Goal: Information Seeking & Learning: Learn about a topic

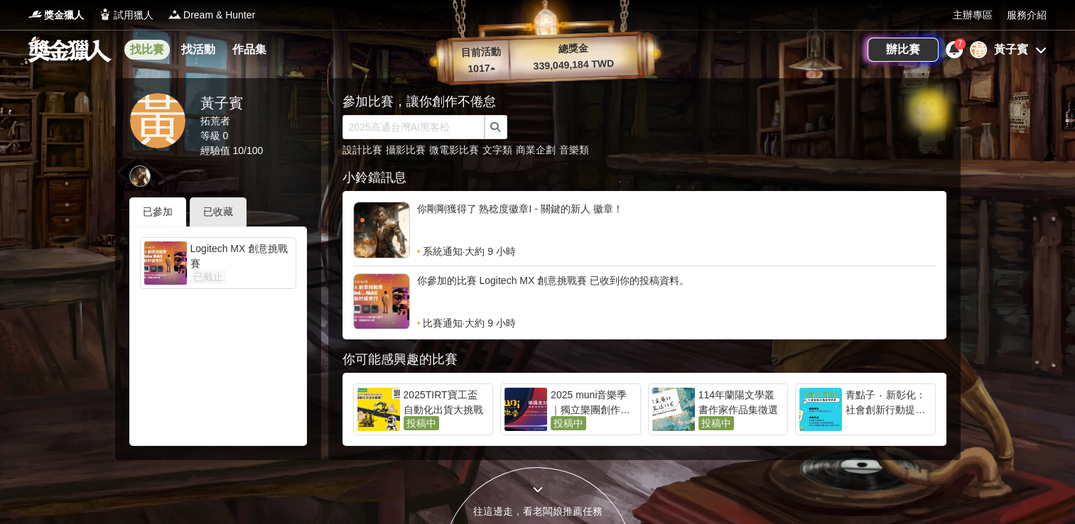
click at [151, 50] on link "找比賽" at bounding box center [146, 50] width 45 height 20
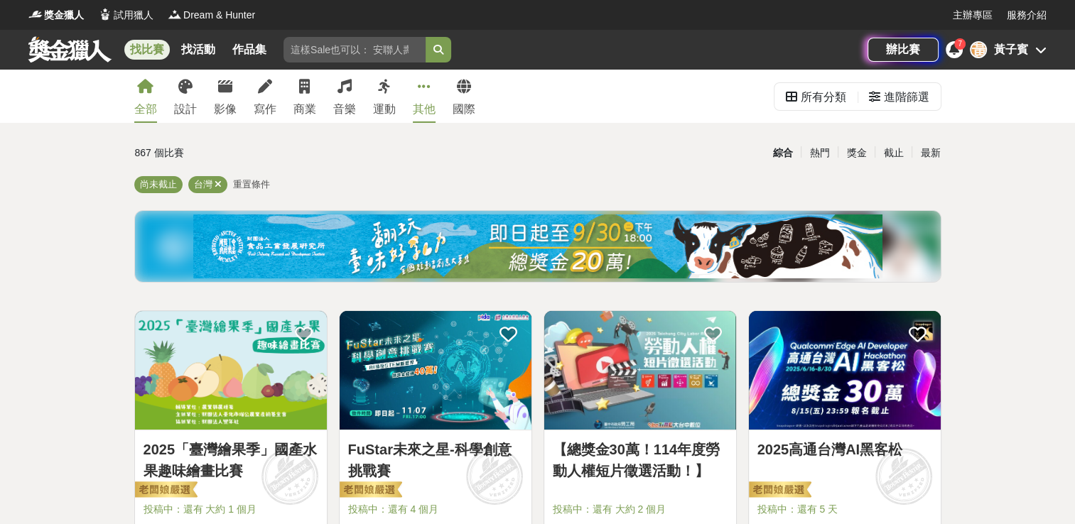
click at [421, 101] on div "其他" at bounding box center [424, 109] width 23 height 17
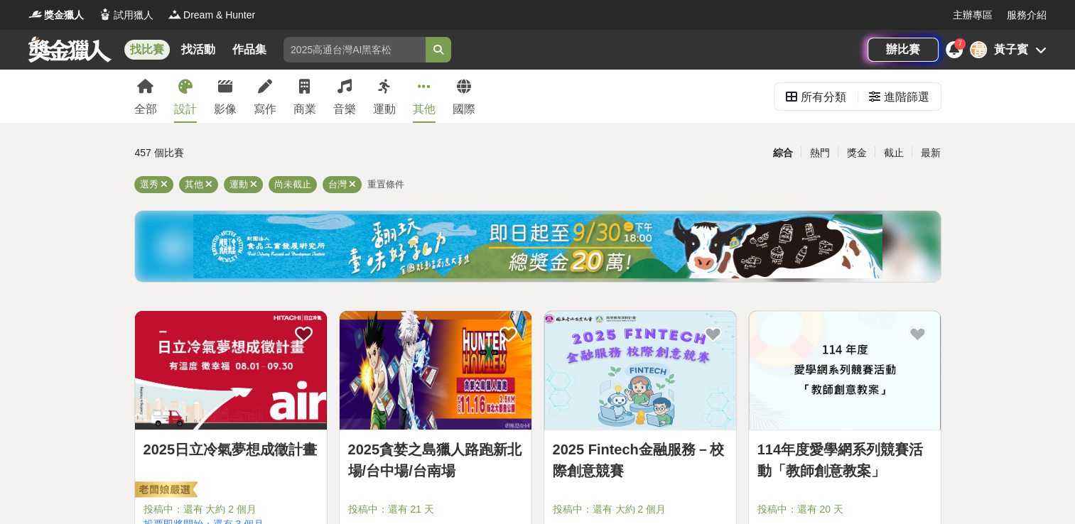
click at [182, 104] on div "設計" at bounding box center [185, 109] width 23 height 17
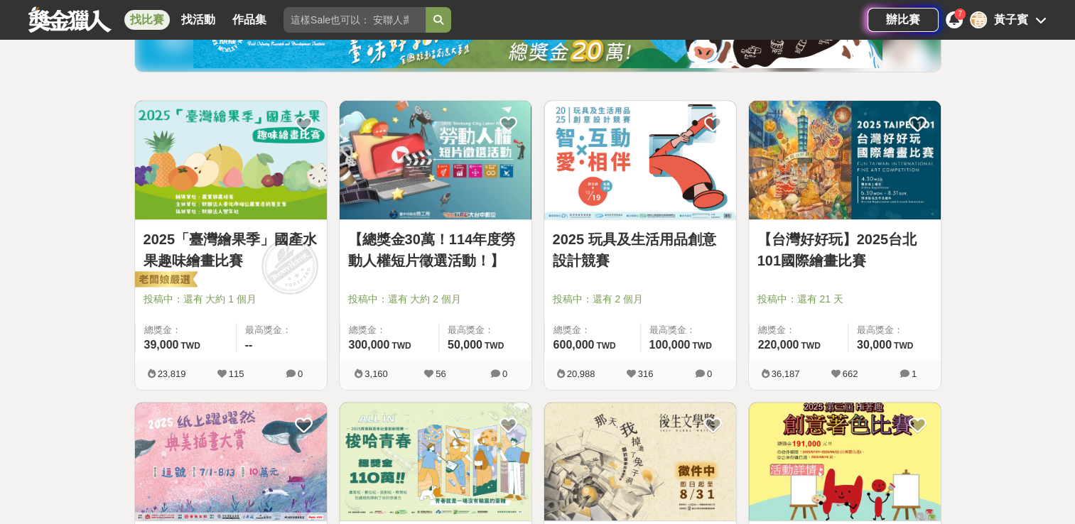
scroll to position [213, 0]
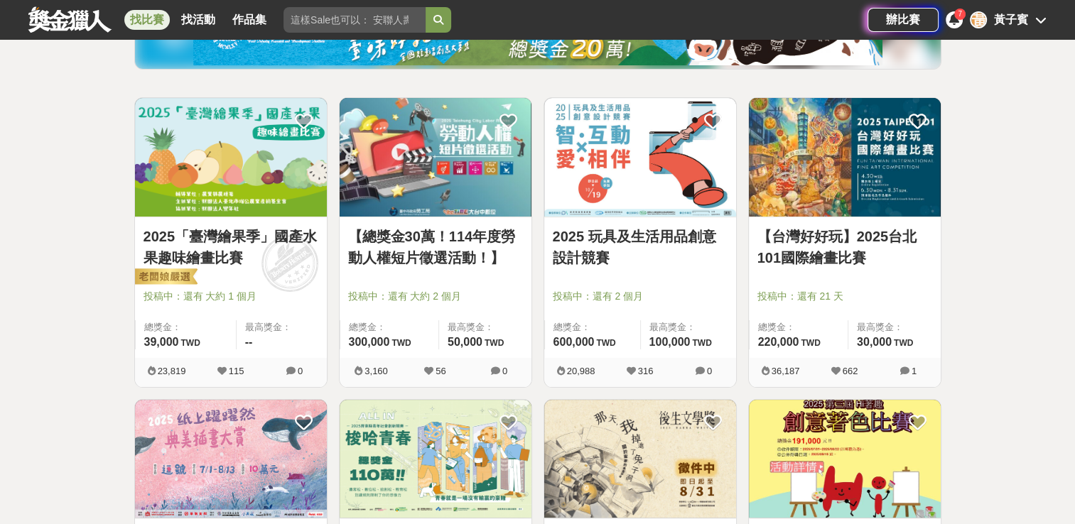
click at [220, 183] on img at bounding box center [231, 157] width 192 height 119
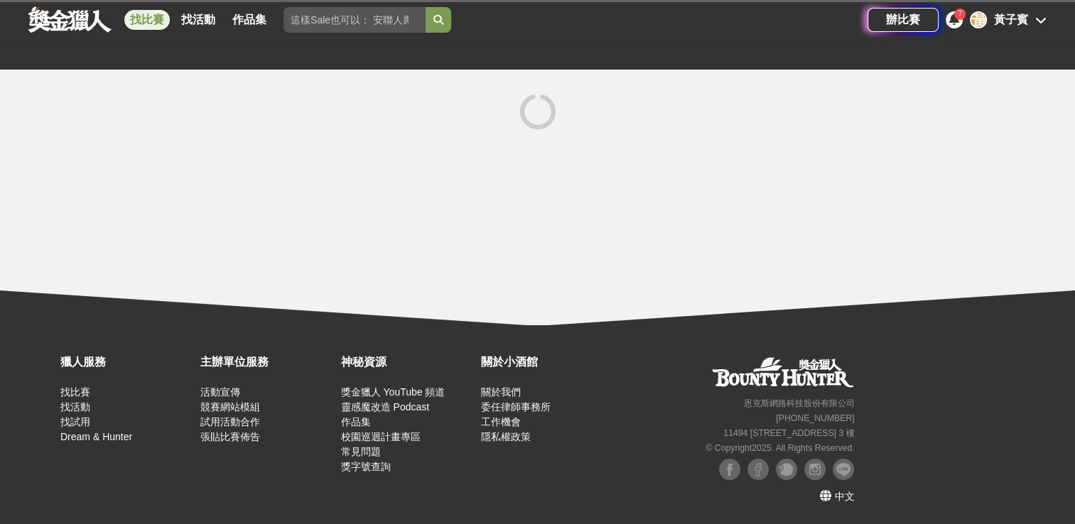
click at [220, 183] on div at bounding box center [537, 198] width 1075 height 256
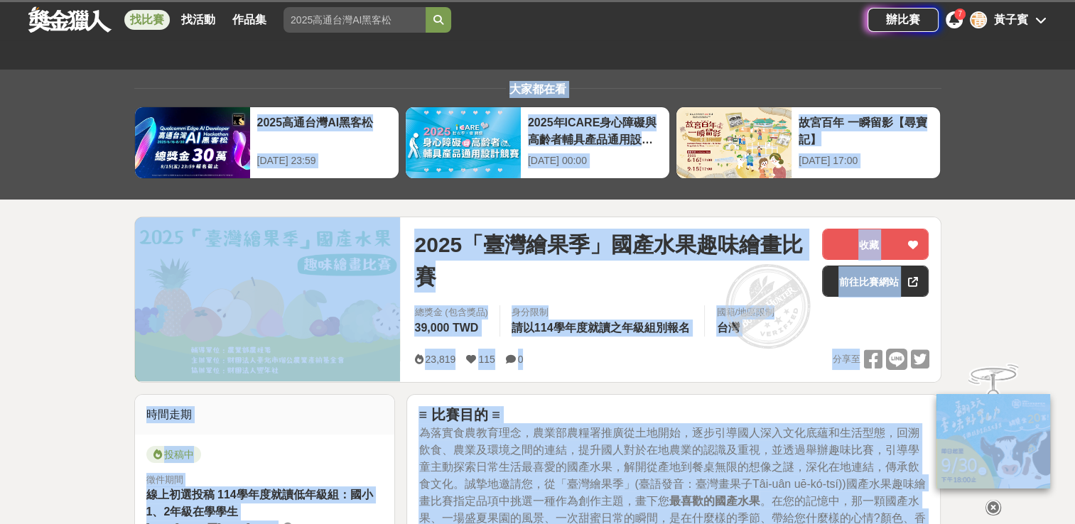
click at [482, 293] on div "2025「臺灣繪果季」國產水果趣味繪畫比賽" at bounding box center [612, 263] width 396 height 68
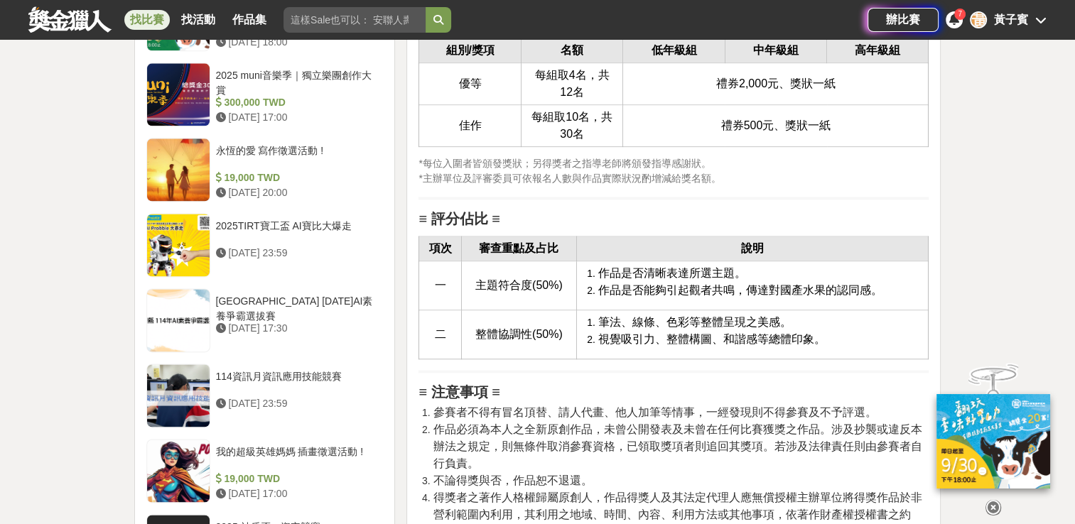
scroll to position [1847, 0]
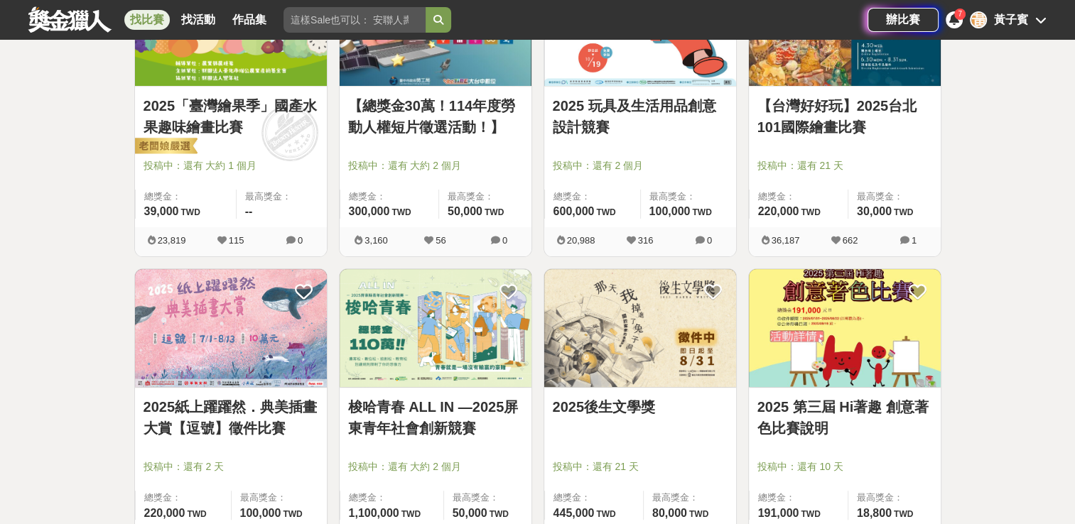
scroll to position [213, 0]
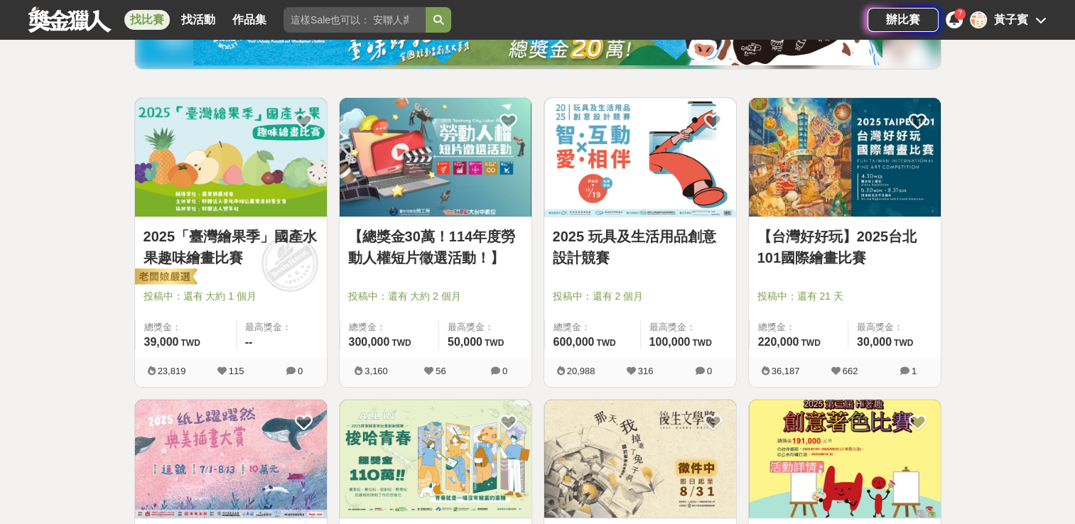
click at [604, 164] on img at bounding box center [640, 157] width 192 height 119
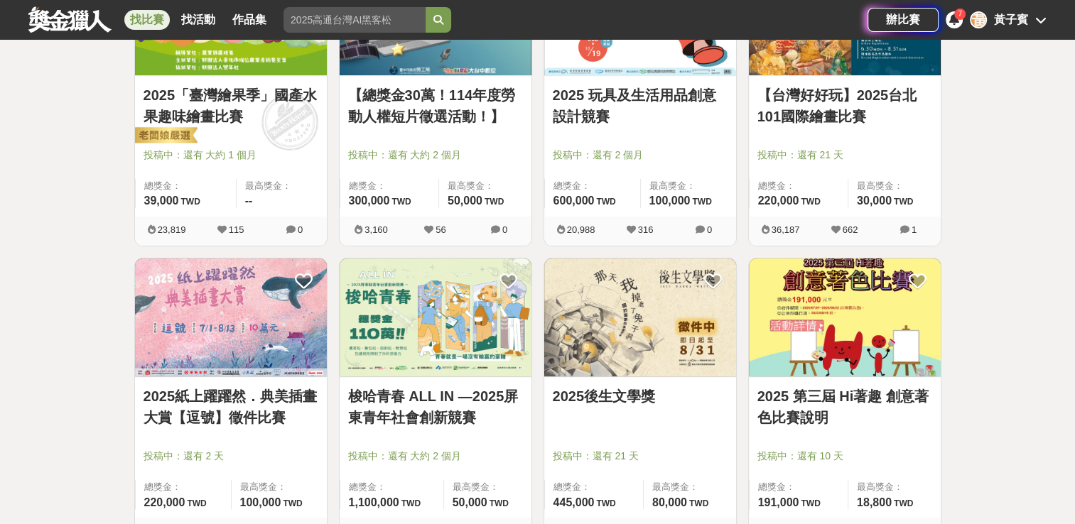
scroll to position [355, 0]
click at [872, 308] on img at bounding box center [845, 317] width 192 height 119
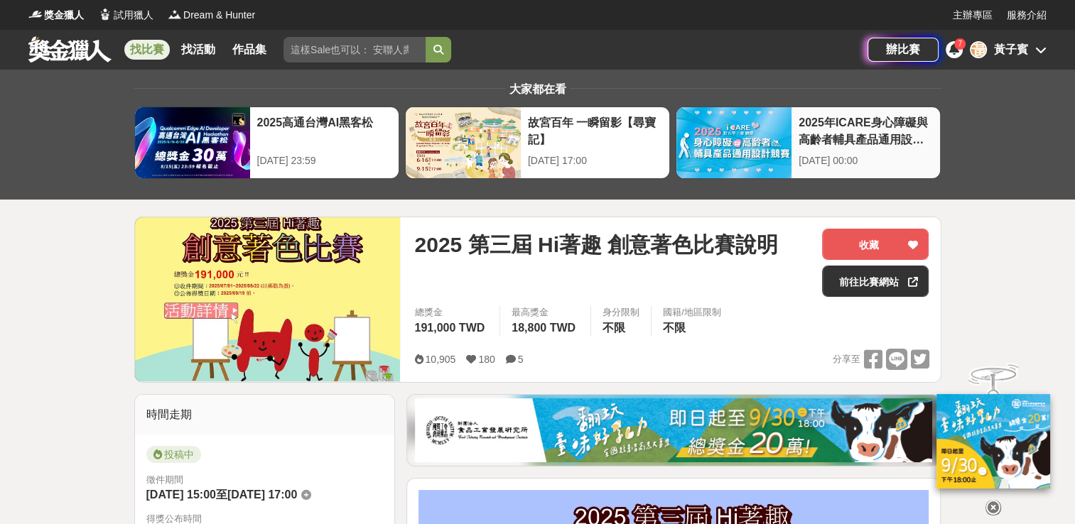
click at [833, 144] on div "2025年ICARE身心障礙與高齡者輔具產品通用設計競賽" at bounding box center [866, 130] width 134 height 32
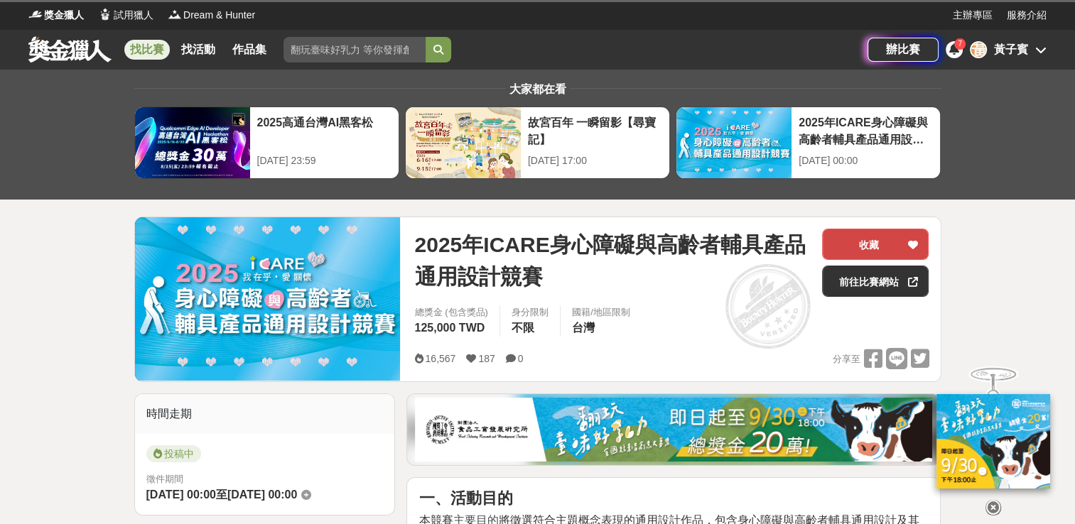
click at [877, 241] on button "收藏" at bounding box center [875, 244] width 107 height 31
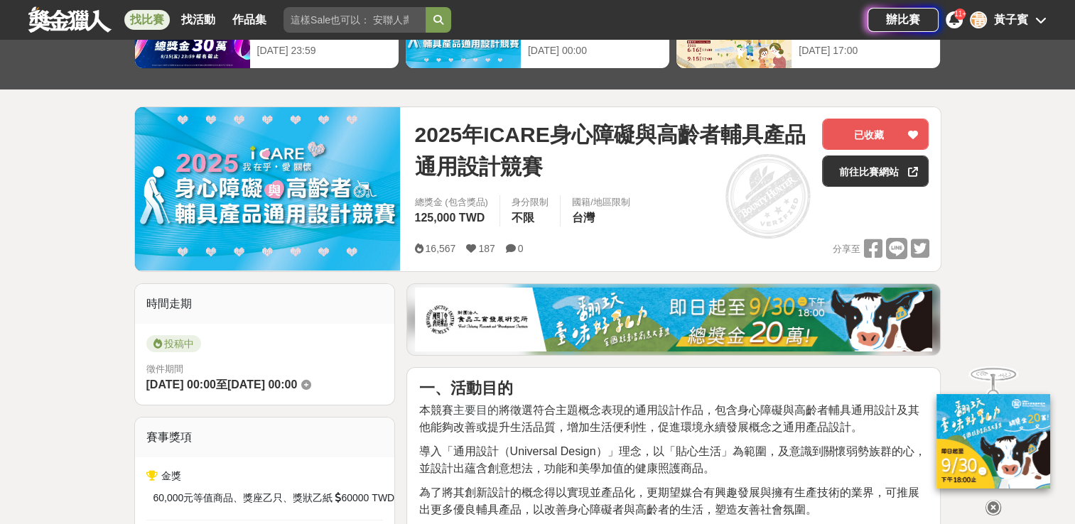
scroll to position [71, 0]
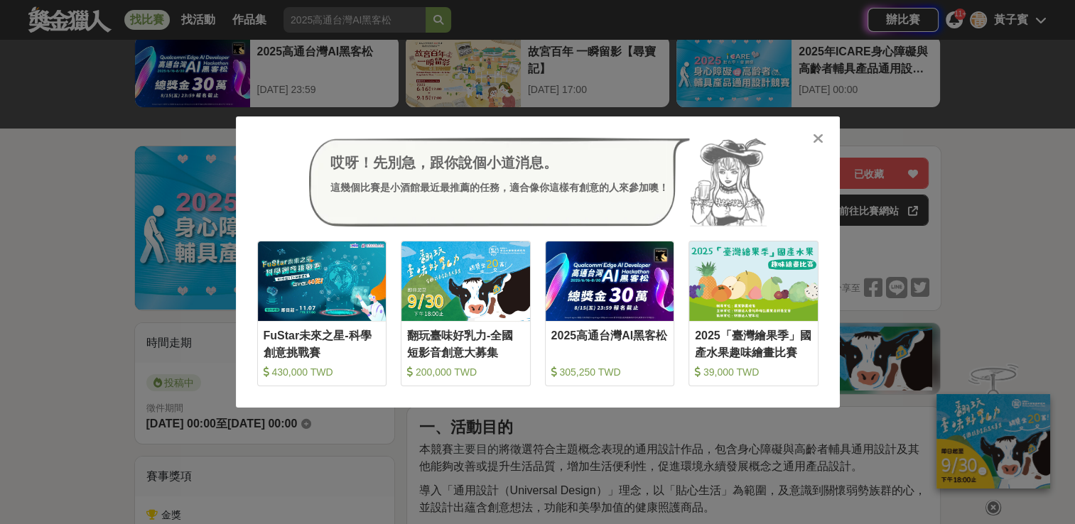
click at [825, 138] on div "哎呀！先別急，跟你說個小道消息。 這幾個比賽是小酒館最近最推薦的任務，適合像你這樣有創意的人來參加噢！ 收藏 FuStar未來之星-科學創意挑戰賽 430,0…" at bounding box center [538, 263] width 604 height 292
click at [821, 141] on icon at bounding box center [818, 138] width 11 height 14
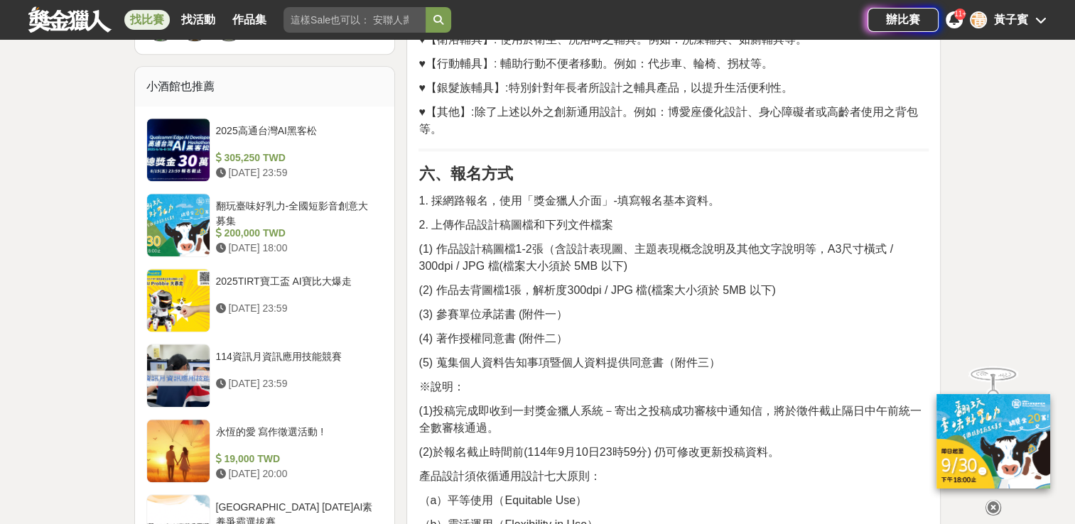
scroll to position [1492, 0]
